Goal: Transaction & Acquisition: Download file/media

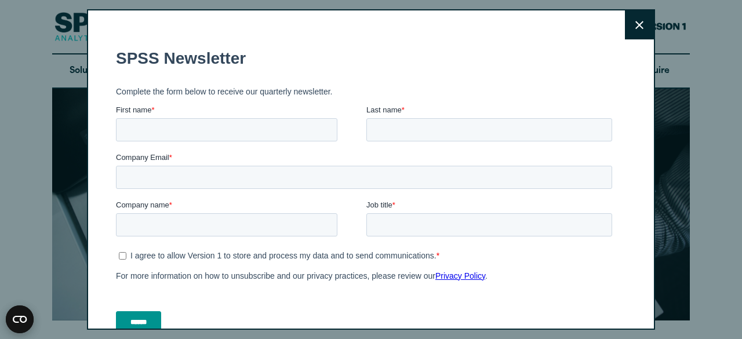
click at [630, 30] on button "Close" at bounding box center [639, 24] width 29 height 29
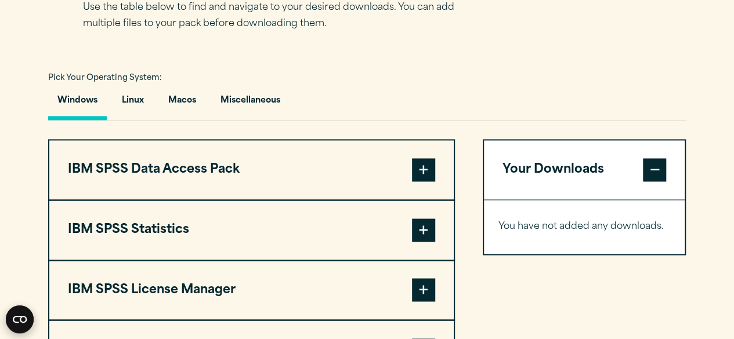
scroll to position [812, 0]
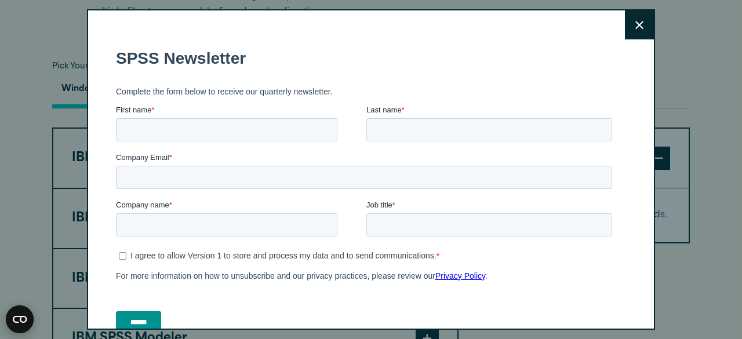
click at [636, 21] on icon at bounding box center [640, 25] width 8 height 8
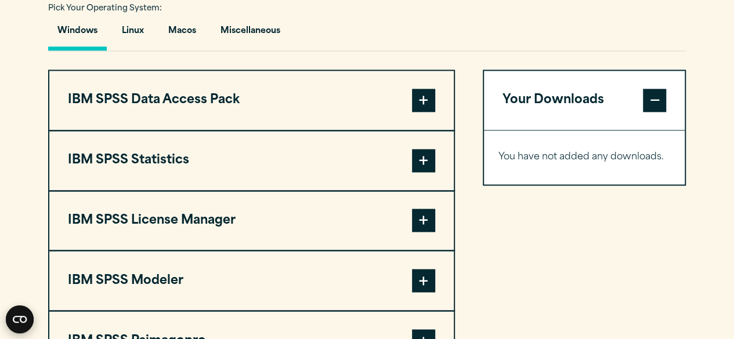
scroll to position [928, 0]
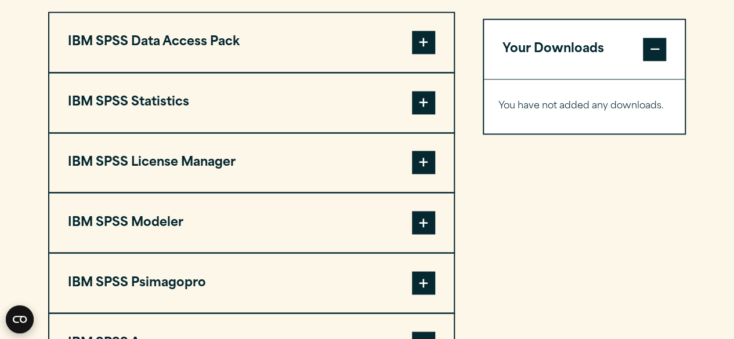
click at [428, 99] on span at bounding box center [423, 102] width 23 height 23
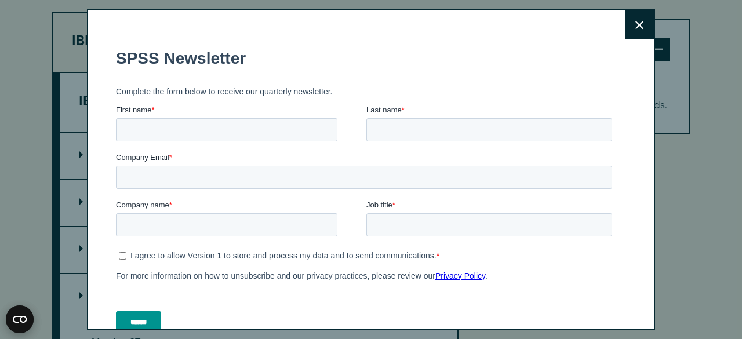
click at [625, 27] on button "Close" at bounding box center [639, 24] width 29 height 29
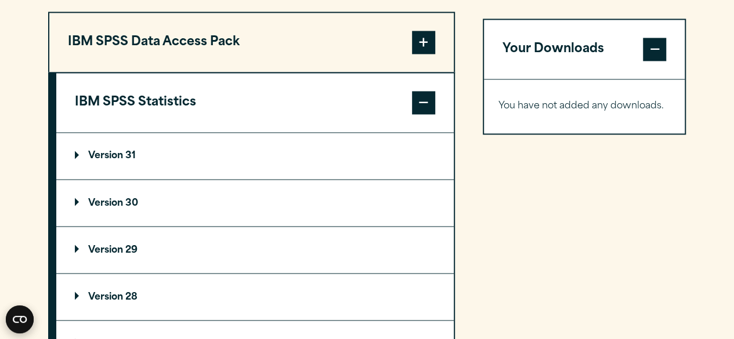
click at [116, 205] on p "Version 30" at bounding box center [106, 202] width 63 height 9
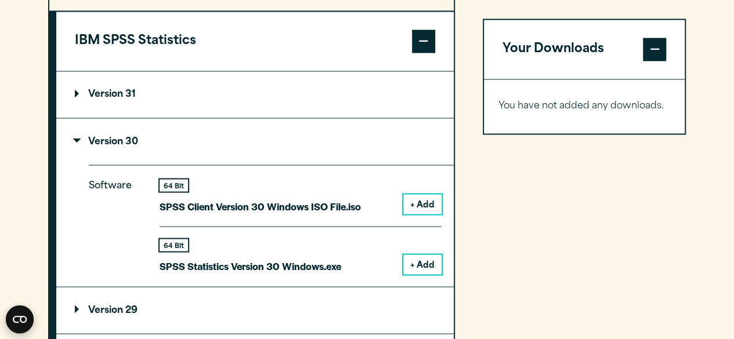
scroll to position [1044, 0]
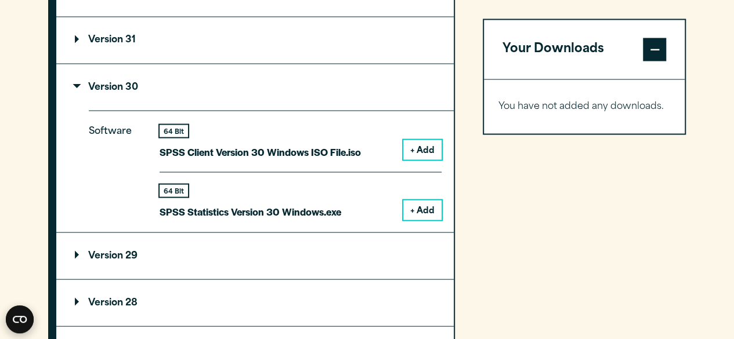
click at [424, 212] on button "+ Add" at bounding box center [422, 210] width 38 height 20
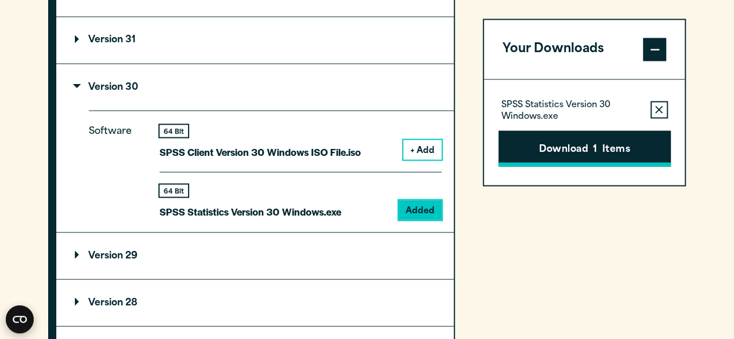
click at [518, 152] on button "Download 1 Items" at bounding box center [584, 148] width 172 height 36
click at [0, 0] on div "Please confirm you have a licence. Close Please confirm you have been provided …" at bounding box center [0, 0] width 0 height 0
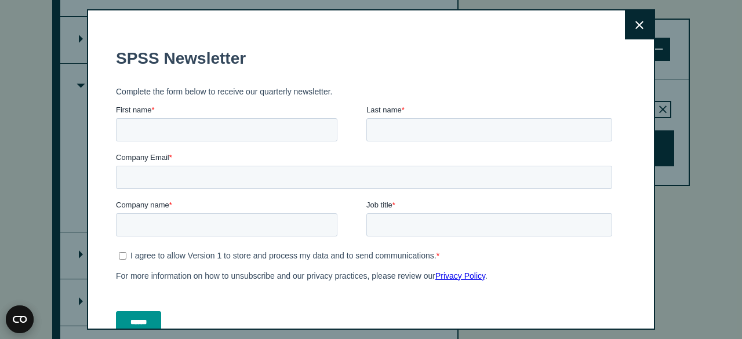
click at [630, 27] on button "Close" at bounding box center [639, 24] width 29 height 29
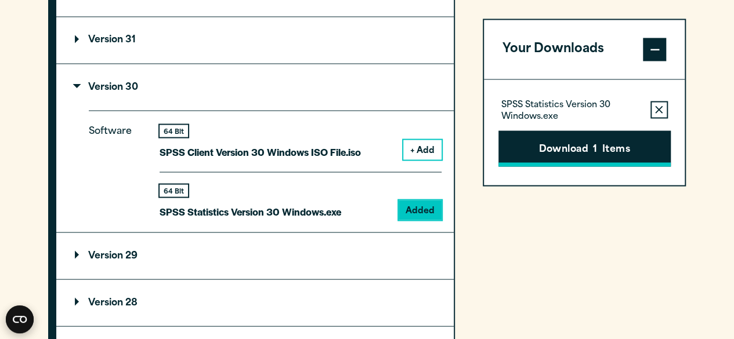
click at [549, 142] on button "Download 1 Items" at bounding box center [584, 148] width 172 height 36
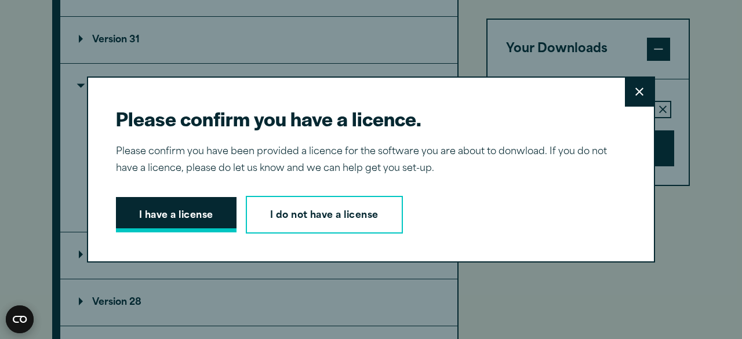
click at [205, 215] on button "I have a license" at bounding box center [176, 215] width 121 height 36
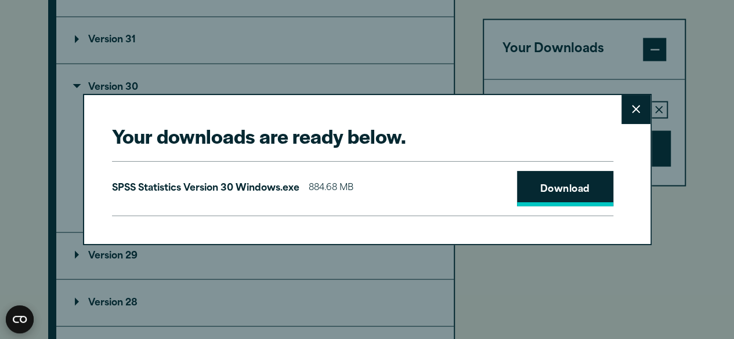
click at [560, 187] on link "Download" at bounding box center [565, 189] width 96 height 36
